Goal: Task Accomplishment & Management: Manage account settings

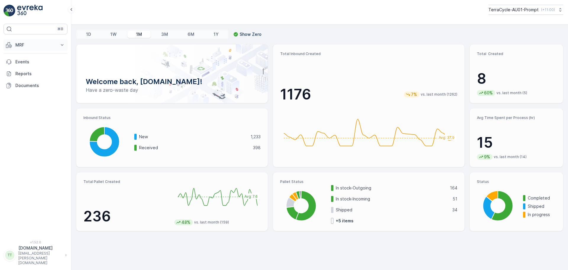
click at [18, 45] on p "MRF" at bounding box center [35, 45] width 40 height 6
click at [30, 85] on p "Outbound" at bounding box center [25, 88] width 20 height 6
click at [317, 23] on div "TerraCycle-AU01-Prompt ( +11:00 )" at bounding box center [319, 12] width 497 height 25
click at [28, 43] on p "MRF" at bounding box center [35, 45] width 40 height 6
click at [30, 90] on p "Outbound" at bounding box center [25, 88] width 20 height 6
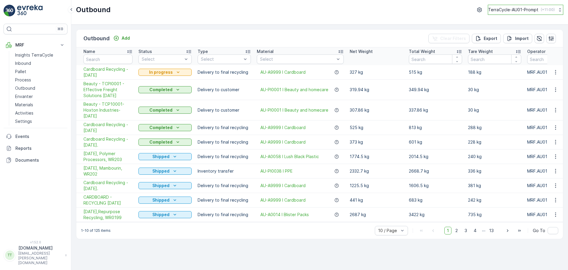
click at [513, 13] on button "TerraCycle-AU01-Prompt ( +11:00 )" at bounding box center [525, 10] width 75 height 10
type input "NZ"
click at [540, 37] on div "TerraCycle-NZ01-TripleP NZ (+13:00)" at bounding box center [528, 38] width 77 height 13
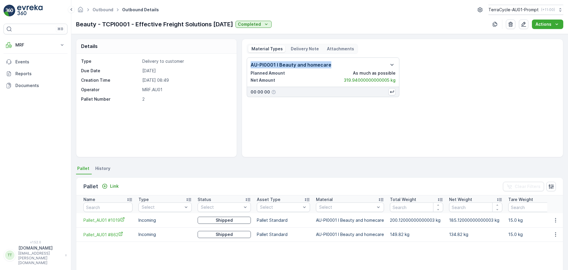
drag, startPoint x: 329, startPoint y: 66, endPoint x: 249, endPoint y: 65, distance: 79.6
click at [249, 65] on div "AU-PI0001 I Beauty and homecare Planned Amount As much as possible Net Amount 3…" at bounding box center [323, 72] width 153 height 30
copy p "AU-PI0001 I Beauty and homecare"
drag, startPoint x: 136, startPoint y: 24, endPoint x: 211, endPoint y: 23, distance: 74.8
click at [211, 23] on p "Beauty - TCPI0001 - Effective Freight Solutions [DATE]" at bounding box center [154, 24] width 157 height 9
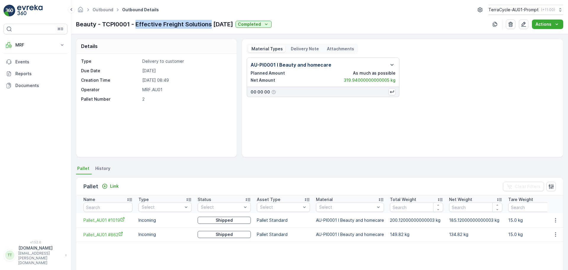
copy p "Effective Freight Solutions"
click at [327, 24] on icon "button" at bounding box center [524, 24] width 6 height 6
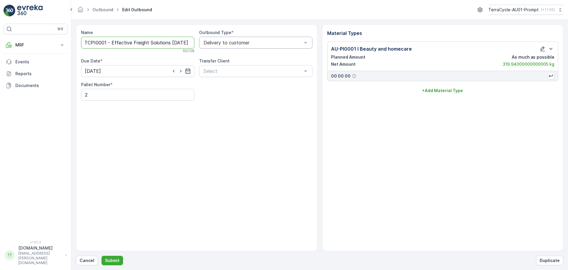
drag, startPoint x: 84, startPoint y: 42, endPoint x: 205, endPoint y: 40, distance: 121.0
click at [205, 40] on div "Name Beauty - TCPI0001 - Effective Freight Solutions 2/10/25 55 / 128 Outbound …" at bounding box center [196, 65] width 231 height 71
paste input "02/10/25, Effective Freight Solutions, WR 0205, AU"
type input "02/10/25, Effective Freight Solutions, WR 0205, AU"
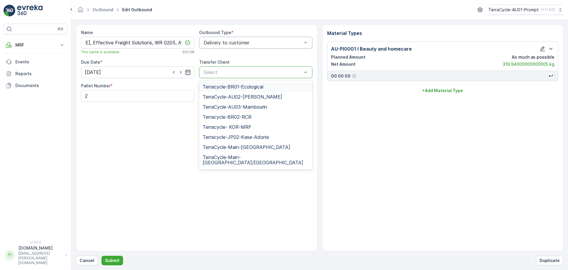
scroll to position [0, 0]
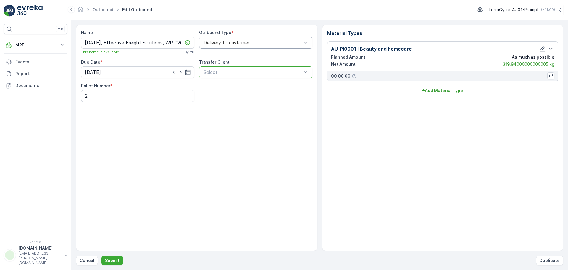
click at [218, 73] on div at bounding box center [253, 72] width 100 height 5
click at [116, 131] on p "Submit" at bounding box center [112, 260] width 14 height 6
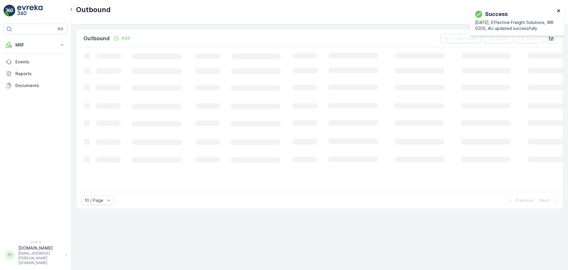
click at [327, 10] on icon "close" at bounding box center [558, 10] width 3 height 3
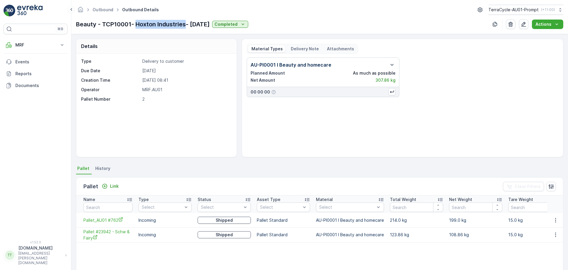
drag, startPoint x: 137, startPoint y: 23, endPoint x: 185, endPoint y: 23, distance: 48.5
click at [185, 23] on p "Beauty - TCP10001- Hoxton Industries- [DATE]" at bounding box center [143, 24] width 134 height 9
copy p "Hoxton Industries"
drag, startPoint x: 314, startPoint y: 65, endPoint x: 252, endPoint y: 66, distance: 62.1
click at [252, 66] on div "AU-PI0001 I Beauty and homecare" at bounding box center [323, 64] width 145 height 7
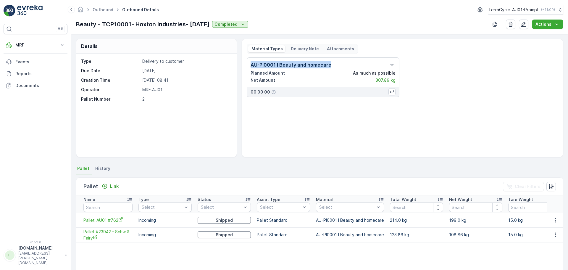
drag, startPoint x: 251, startPoint y: 64, endPoint x: 331, endPoint y: 63, distance: 80.2
click at [331, 63] on div "AU-PI0001 I Beauty and homecare" at bounding box center [323, 64] width 145 height 7
copy p "AU-PI0001 I Beauty and homecare"
drag, startPoint x: 186, startPoint y: 25, endPoint x: 136, endPoint y: 27, distance: 50.6
click at [136, 27] on p "Beauty - TCP10001- Hoxton Industries- 2/10/25" at bounding box center [143, 24] width 134 height 9
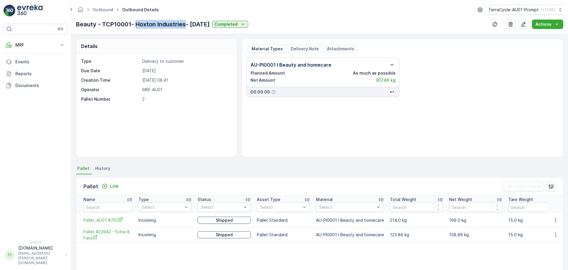
copy p "Hoxton Industries"
click at [522, 25] on icon "button" at bounding box center [524, 24] width 6 height 6
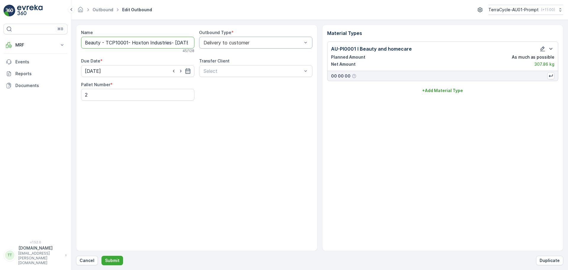
scroll to position [0, 4]
drag, startPoint x: 85, startPoint y: 44, endPoint x: 209, endPoint y: 44, distance: 123.1
click at [209, 44] on div "Name Beauty - TCP10001- Hoxton Industries- 2/10/25 45 / 128 Outbound Type * Del…" at bounding box center [196, 65] width 231 height 71
paste input "02/10/25, Hoxton Industries, WR 0206, AU"
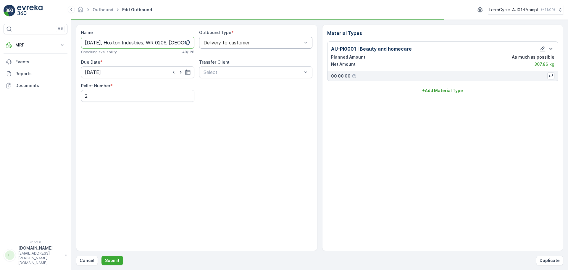
type input "02/10/25, Hoxton Industries, WR 0206, AU"
click at [179, 132] on div "Name 02/10/25, Hoxton Industries, WR 0206, AU Checking availability... 40 / 128…" at bounding box center [196, 138] width 241 height 226
click at [109, 261] on p "Submit" at bounding box center [112, 260] width 14 height 6
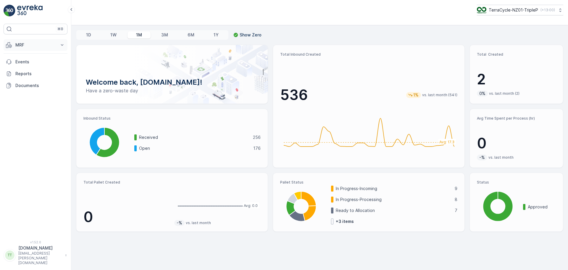
click at [29, 47] on p "MRF" at bounding box center [35, 45] width 40 height 6
click at [27, 87] on p "Outbound" at bounding box center [25, 88] width 20 height 6
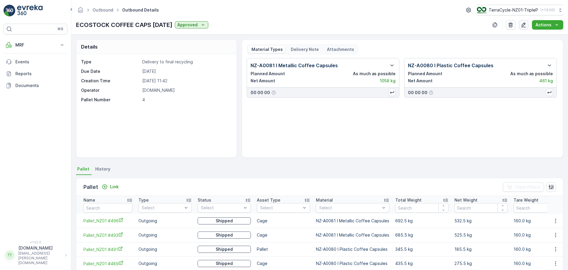
click at [524, 23] on icon "button" at bounding box center [523, 24] width 5 height 5
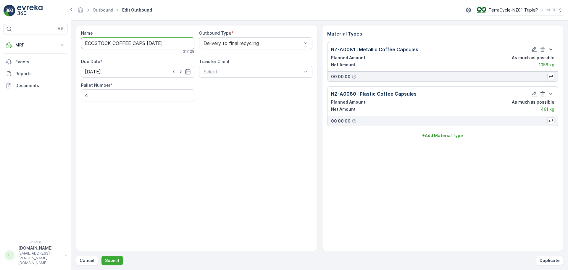
drag, startPoint x: 177, startPoint y: 44, endPoint x: 75, endPoint y: 43, distance: 102.1
click at [76, 43] on div "Name ECOSTOCK COFFEE CAPS [DATE] 31 / 128 Outbound Type * Delivery to final rec…" at bounding box center [196, 138] width 241 height 226
click at [163, 38] on input "ECOSTOCK COFFEE CAPS 18/09/2025" at bounding box center [137, 43] width 113 height 12
click at [149, 43] on input "ECOSTOCK COFFEE CAPS 18/09/2025" at bounding box center [137, 43] width 113 height 12
drag, startPoint x: 147, startPoint y: 43, endPoint x: 150, endPoint y: 43, distance: 3.6
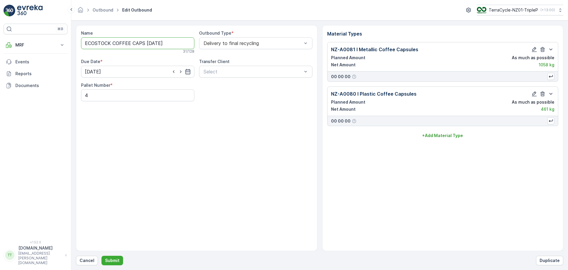
click at [147, 43] on input "ECOSTOCK COFFEE CAPS 18/09/2025" at bounding box center [137, 43] width 113 height 12
click at [169, 127] on div "Name ECOSTOCK COFFEE CAPS 18/09/2025 31 / 128 Outbound Type * Delivery to final…" at bounding box center [196, 138] width 241 height 226
drag, startPoint x: 129, startPoint y: 43, endPoint x: 62, endPoint y: 44, distance: 66.9
click at [62, 44] on div "⌘B MRF Insights TerraCycle Inbound Pallet Process Outbound Envanter Materials A…" at bounding box center [284, 135] width 568 height 270
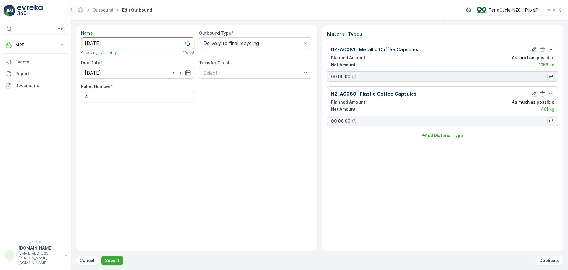
click at [106, 42] on input "18/09/2025" at bounding box center [137, 43] width 113 height 12
click at [128, 42] on input "18/09/25" at bounding box center [137, 43] width 113 height 12
click at [91, 44] on input "18/09/25, EcoStock," at bounding box center [137, 43] width 113 height 12
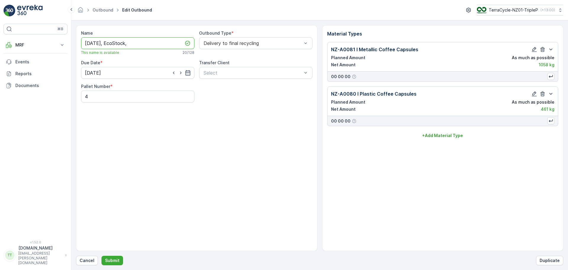
click at [137, 46] on input "19/09/25, EcoStock," at bounding box center [137, 43] width 113 height 12
type input "19/09/25, EcoStock, WR201, NZ"
click at [138, 122] on div "Name 19/09/25, EcoStock, WR201, NZ This name is available 29 / 128 Outbound Typ…" at bounding box center [196, 138] width 241 height 226
click at [114, 262] on p "Submit" at bounding box center [112, 260] width 14 height 6
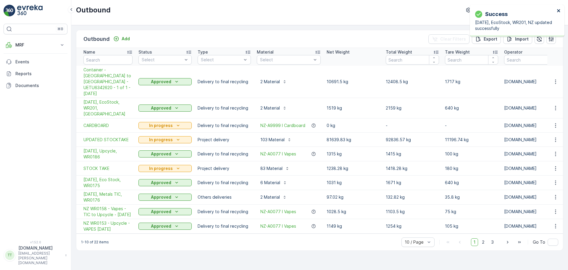
click at [558, 12] on icon "close" at bounding box center [559, 10] width 4 height 5
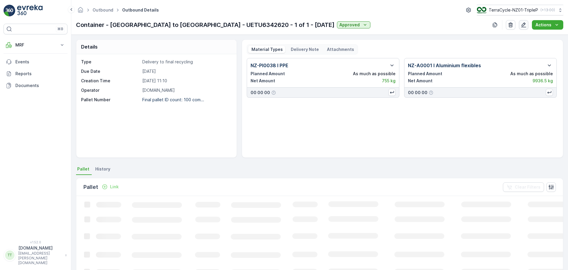
click at [524, 26] on icon "button" at bounding box center [523, 24] width 5 height 5
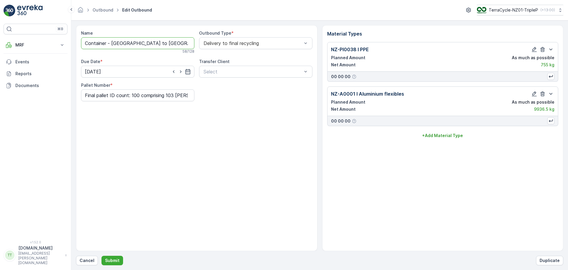
scroll to position [0, 34]
drag, startPoint x: 84, startPoint y: 43, endPoint x: 198, endPoint y: 43, distance: 114.2
click at [198, 43] on div "Name Container - [GEOGRAPHIC_DATA] to [GEOGRAPHIC_DATA] - UETU6342620 - 1 of 1 …" at bounding box center [196, 65] width 231 height 71
paste input "[DATE], EcoStock, WR201, [GEOGRAPHIC_DATA]"
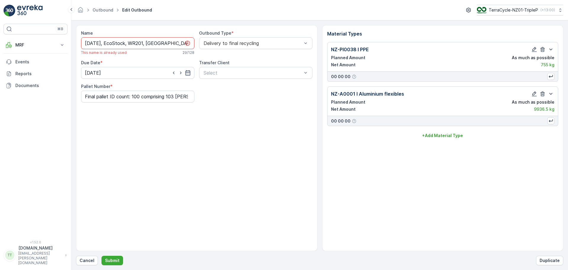
drag, startPoint x: 89, startPoint y: 43, endPoint x: 82, endPoint y: 43, distance: 7.1
click at [82, 43] on input "[DATE], EcoStock, WR201, [GEOGRAPHIC_DATA]" at bounding box center [137, 43] width 113 height 12
drag, startPoint x: 129, startPoint y: 45, endPoint x: 109, endPoint y: 44, distance: 19.5
click at [109, 44] on input "[DATE], EcoStock, WR201, [GEOGRAPHIC_DATA]" at bounding box center [137, 43] width 113 height 12
click at [114, 41] on input "[DATE], TC Canada, WR201, [GEOGRAPHIC_DATA]" at bounding box center [137, 43] width 113 height 12
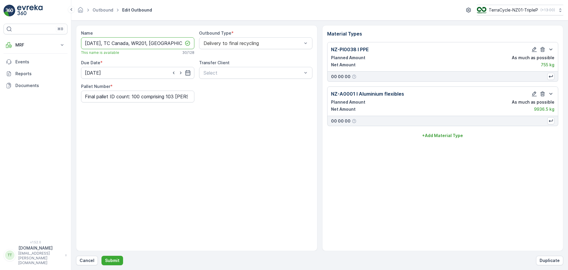
click at [150, 43] on input "[DATE], TC Canada, WR201, [GEOGRAPHIC_DATA]" at bounding box center [137, 43] width 113 height 12
click at [164, 43] on input "[DATE], TC Canada, WR207, [GEOGRAPHIC_DATA]" at bounding box center [137, 43] width 113 height 12
drag, startPoint x: 164, startPoint y: 41, endPoint x: 66, endPoint y: 45, distance: 97.7
click at [66, 45] on div "⌘B MRF Insights TerraCycle Inbound Pallet Process Outbound Envanter Materials A…" at bounding box center [284, 135] width 568 height 270
type input "[DATE], TC Canada, WR207, [GEOGRAPHIC_DATA]"
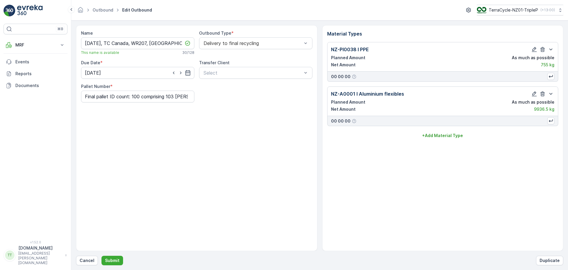
click at [158, 182] on div "Name 25/09/25, TC Canada, WR207, NZ This name is available 30 / 128 Outbound Ty…" at bounding box center [196, 138] width 241 height 226
click at [115, 258] on p "Submit" at bounding box center [112, 260] width 14 height 6
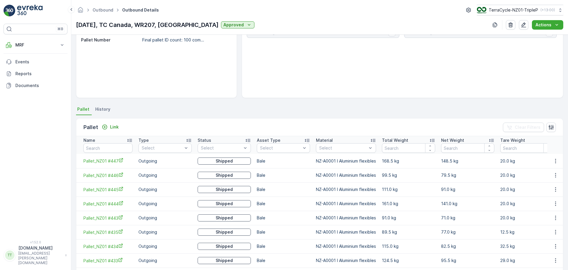
scroll to position [114, 0]
